Goal: Navigation & Orientation: Find specific page/section

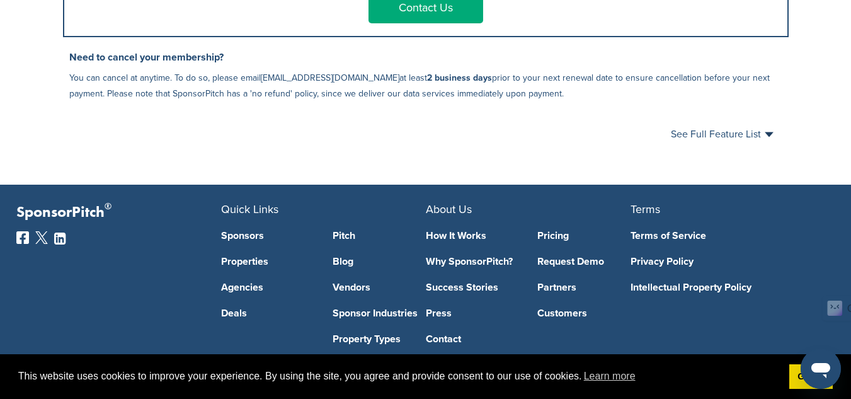
scroll to position [819, 0]
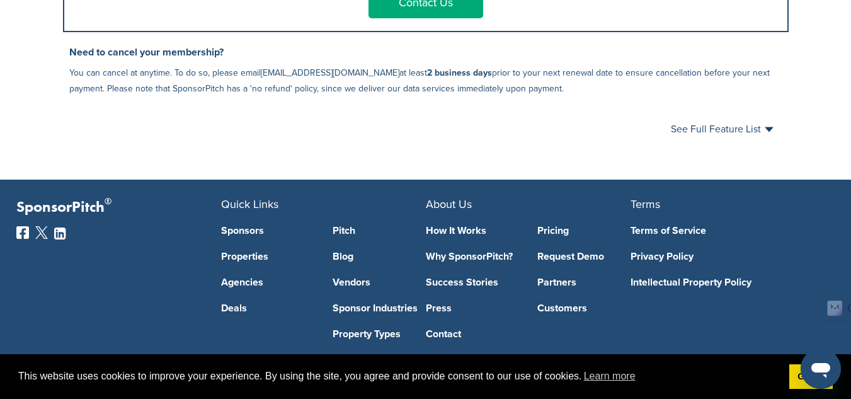
click at [754, 128] on div "See Full Feature List Close" at bounding box center [425, 129] width 725 height 40
click at [756, 133] on span "See Full Feature List" at bounding box center [722, 129] width 103 height 10
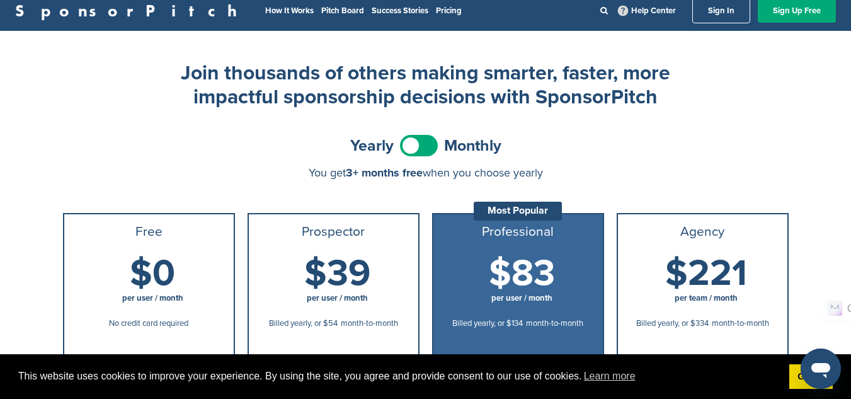
scroll to position [0, 0]
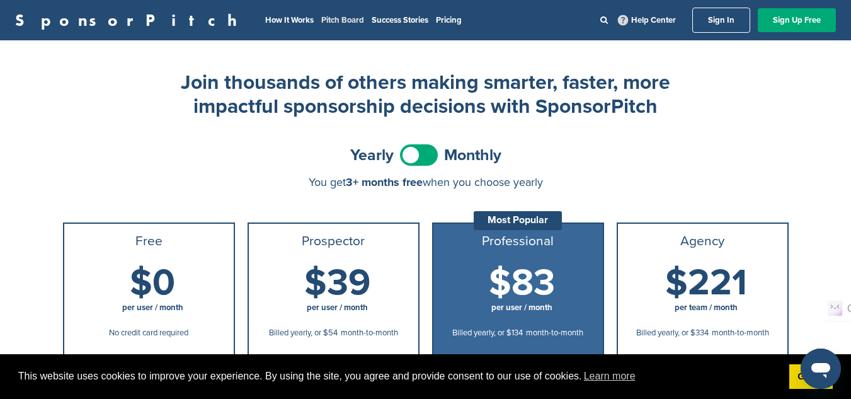
click at [321, 19] on link "Pitch Board" at bounding box center [342, 20] width 43 height 10
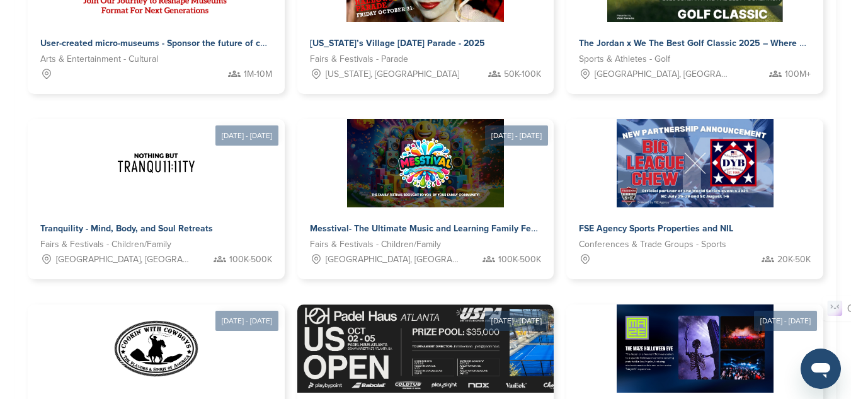
scroll to position [882, 0]
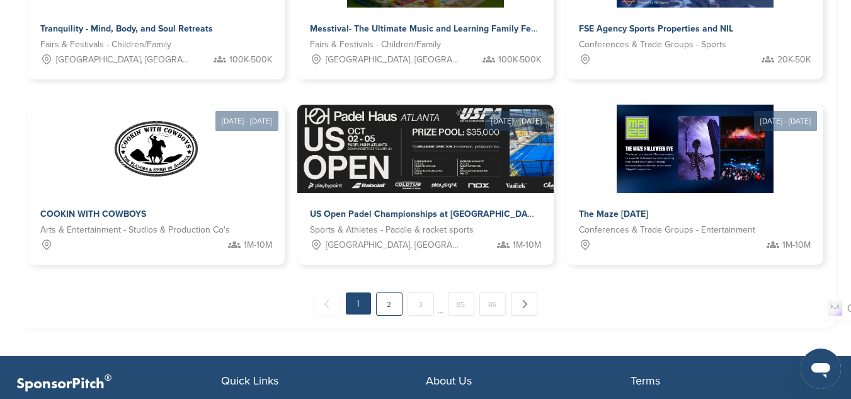
click at [388, 292] on link "2" at bounding box center [389, 303] width 26 height 23
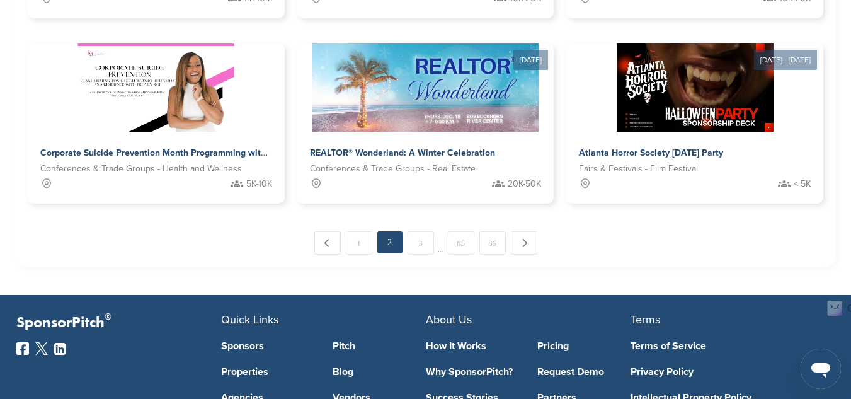
scroll to position [943, 0]
